Goal: Find specific page/section: Find specific page/section

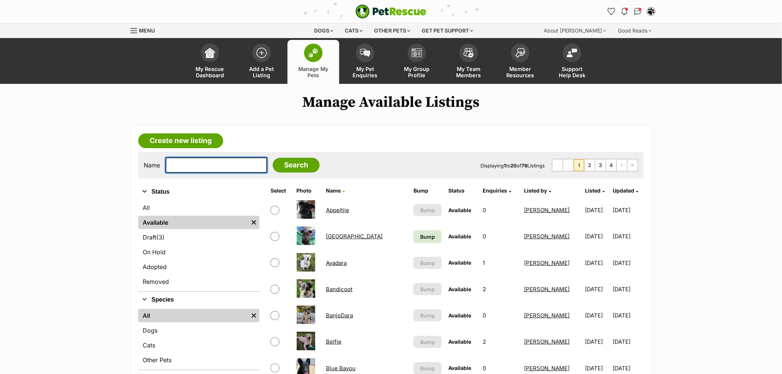
click at [186, 163] on input "text" at bounding box center [216, 165] width 102 height 16
type input "caramia"
click at [273, 158] on input "Search" at bounding box center [296, 165] width 47 height 15
